Goal: Find specific page/section

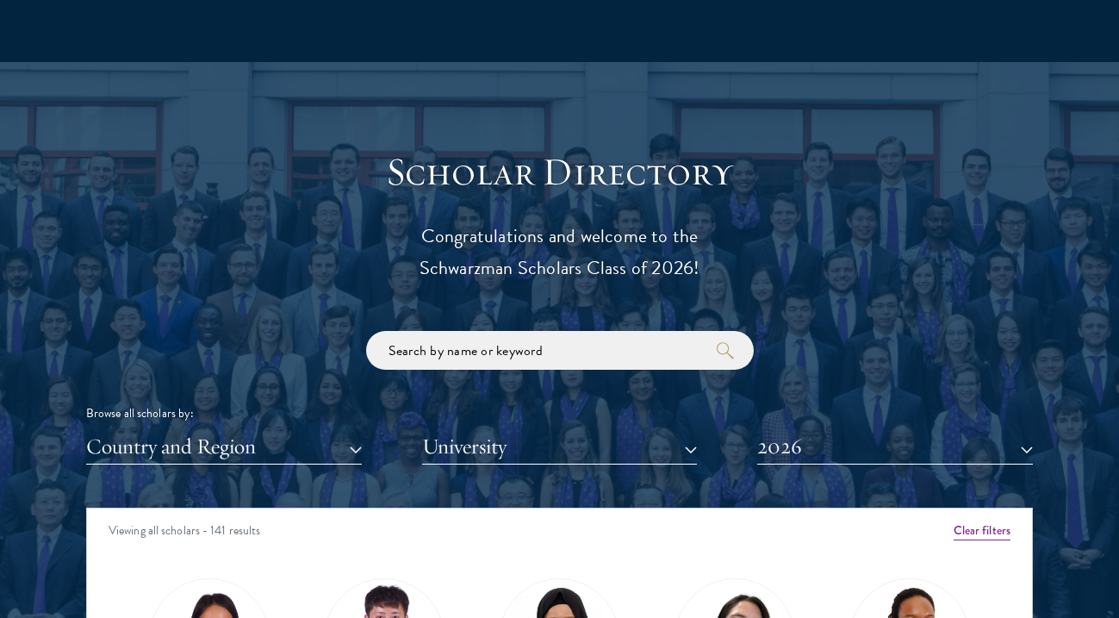
scroll to position [1886, 0]
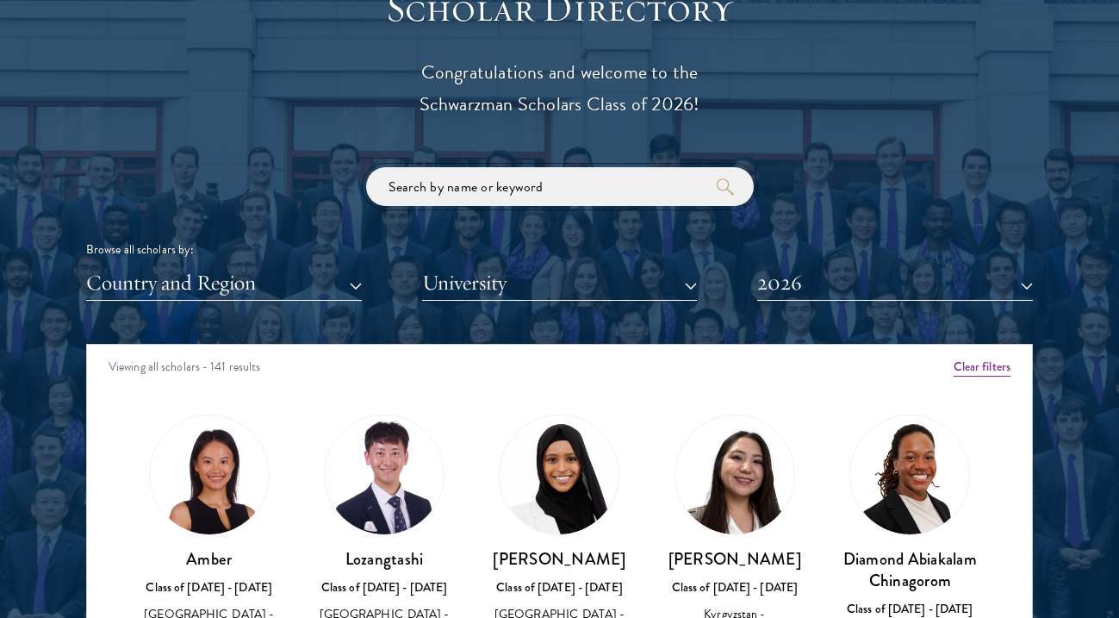
click at [520, 195] on input "search" at bounding box center [560, 186] width 388 height 39
click button "submit" at bounding box center [0, 0] width 0 height 0
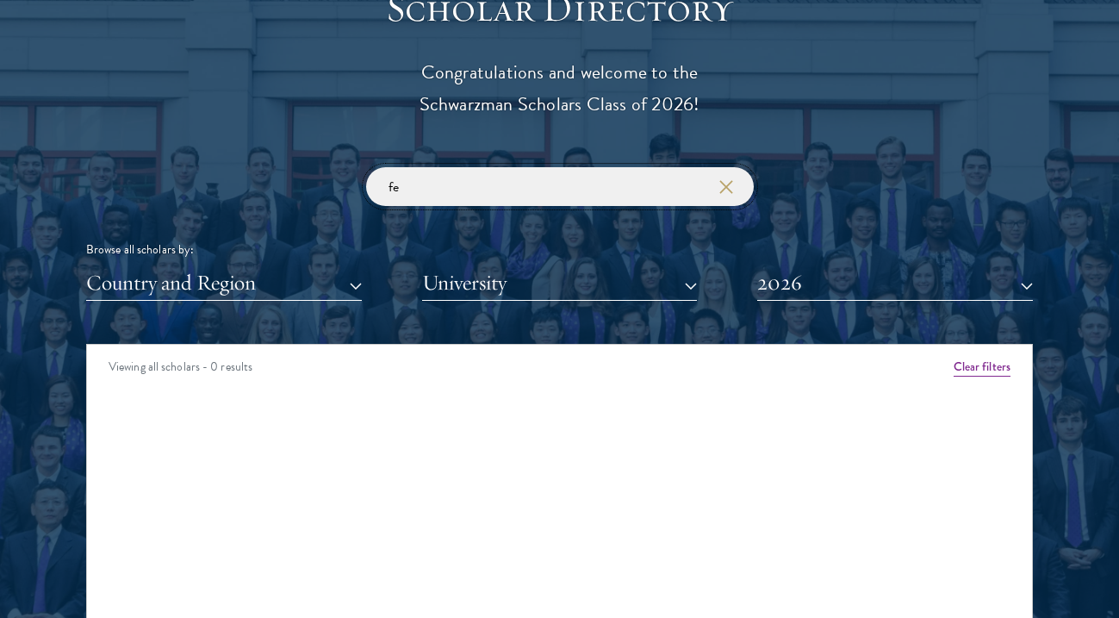
type input "f"
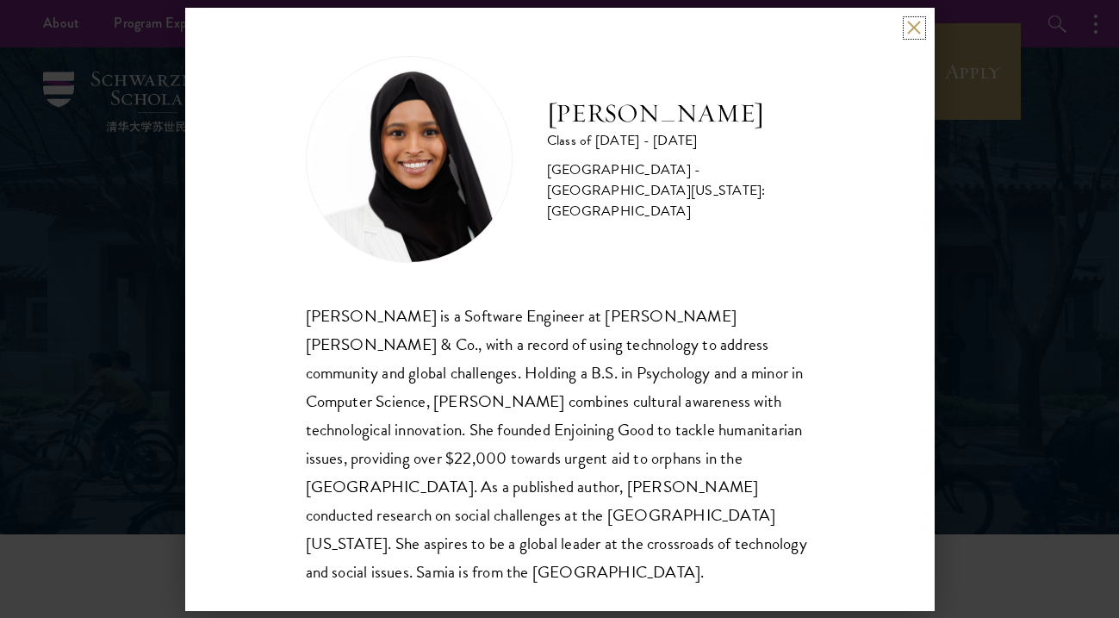
scroll to position [2, 0]
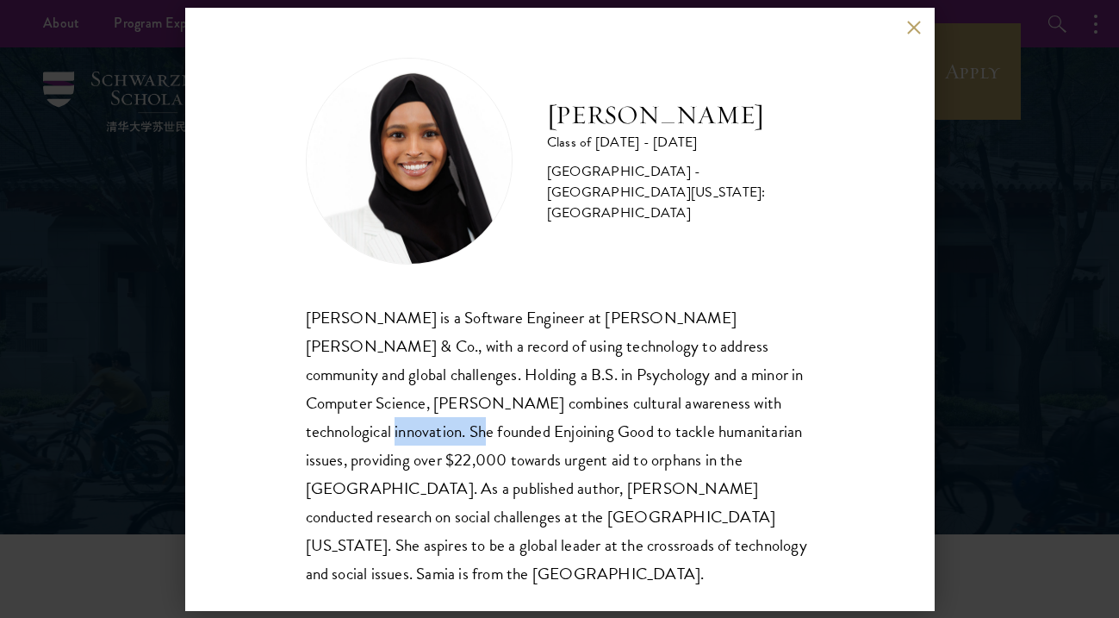
drag, startPoint x: 659, startPoint y: 404, endPoint x: 757, endPoint y: 402, distance: 97.4
click at [757, 402] on div "Samia Abdi is a Software Engineer at JP Morgan Chase & Co., with a record of us…" at bounding box center [560, 445] width 508 height 284
copy div "Enjoining Good"
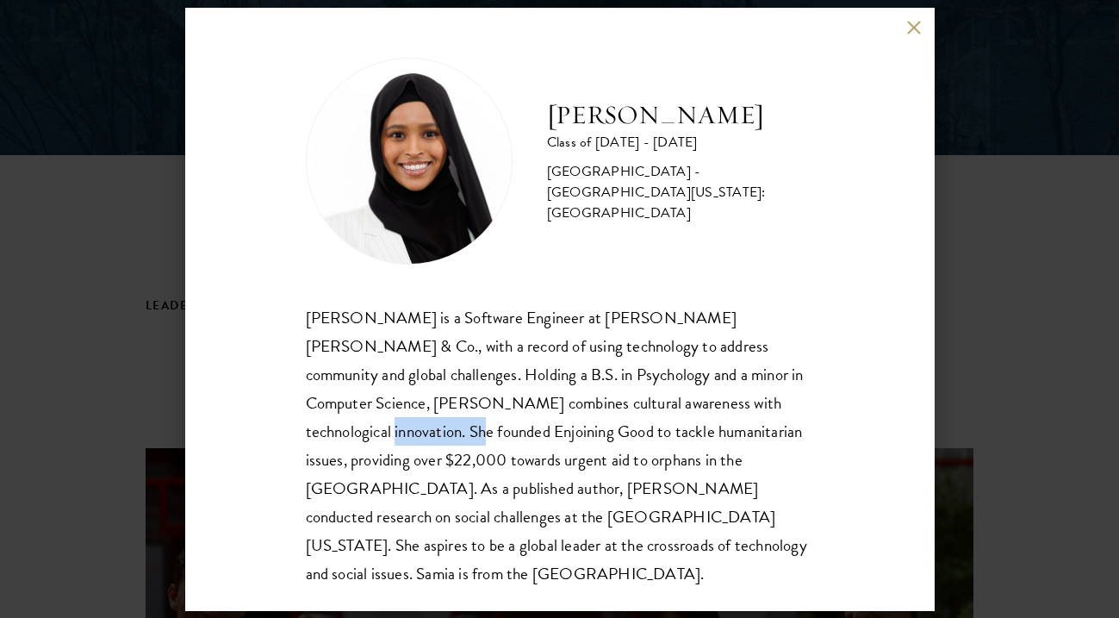
scroll to position [381, 0]
